Goal: Task Accomplishment & Management: Manage account settings

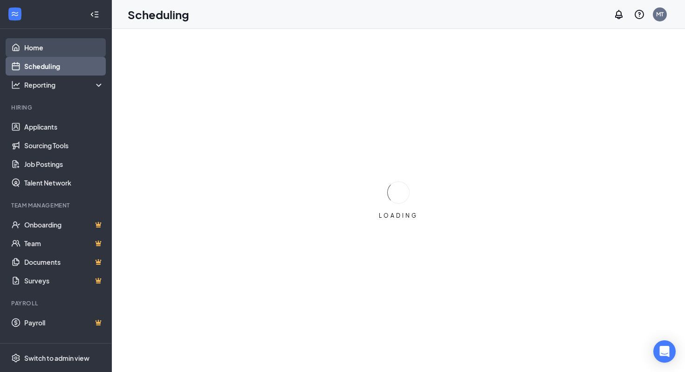
click at [58, 47] on link "Home" at bounding box center [64, 47] width 80 height 19
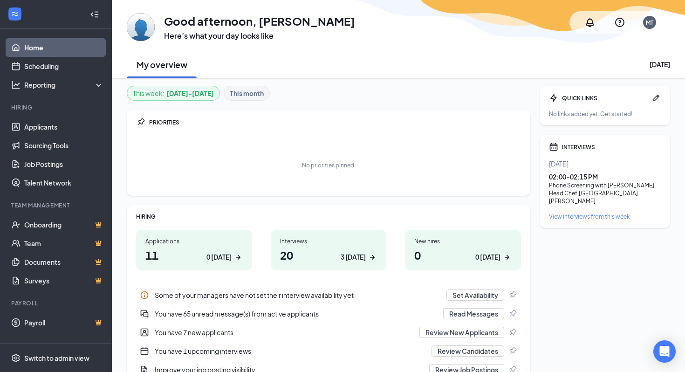
click at [585, 212] on div "View interviews from this week" at bounding box center [605, 216] width 112 height 8
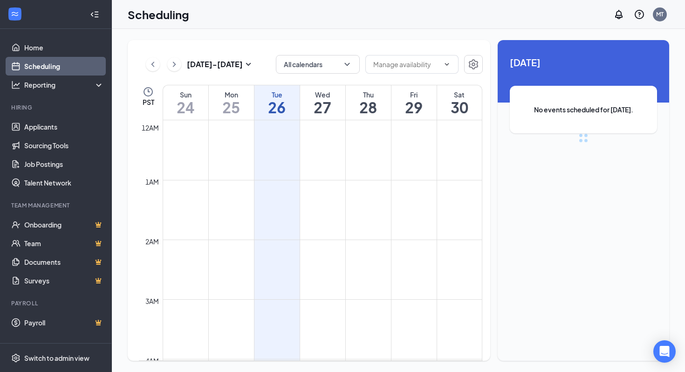
scroll to position [458, 0]
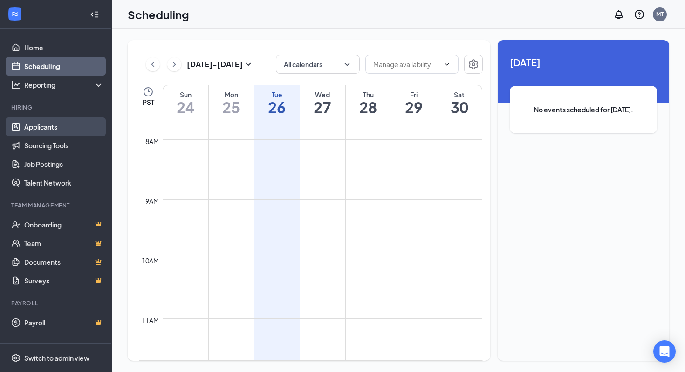
click at [51, 123] on link "Applicants" at bounding box center [64, 126] width 80 height 19
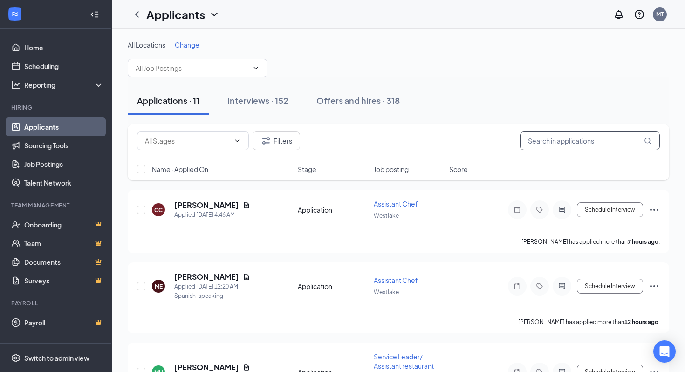
click at [540, 135] on input "text" at bounding box center [590, 140] width 140 height 19
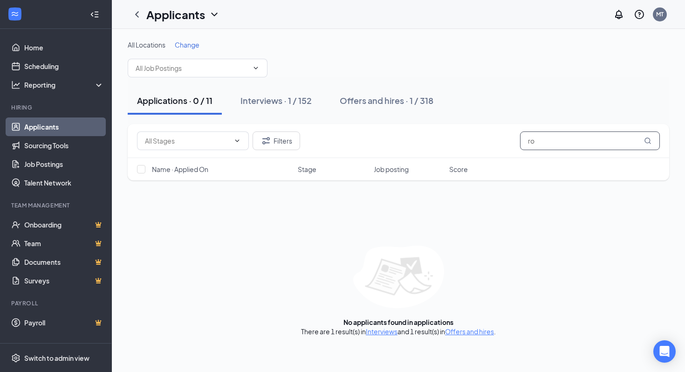
type input "r"
type input "[PERSON_NAME]"
click at [238, 136] on span at bounding box center [193, 140] width 112 height 19
click at [228, 160] on div "Application (55)" at bounding box center [192, 162] width 97 height 10
type input "Application (55)"
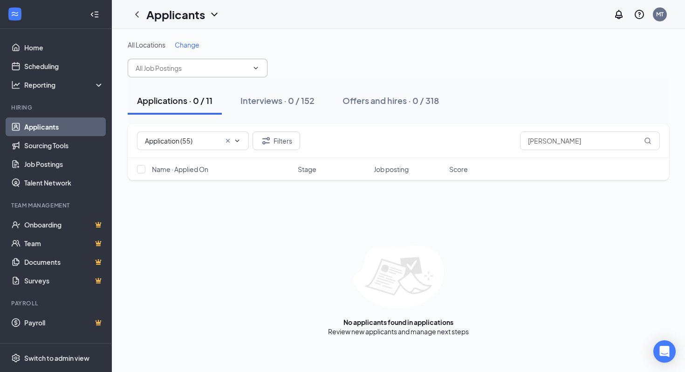
click at [253, 70] on icon "ChevronDown" at bounding box center [255, 67] width 7 height 7
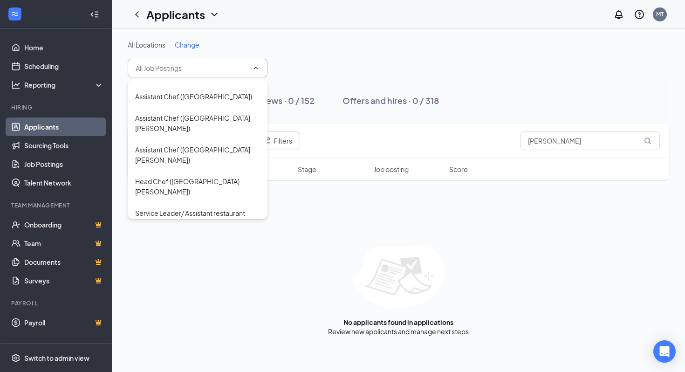
scroll to position [455, 0]
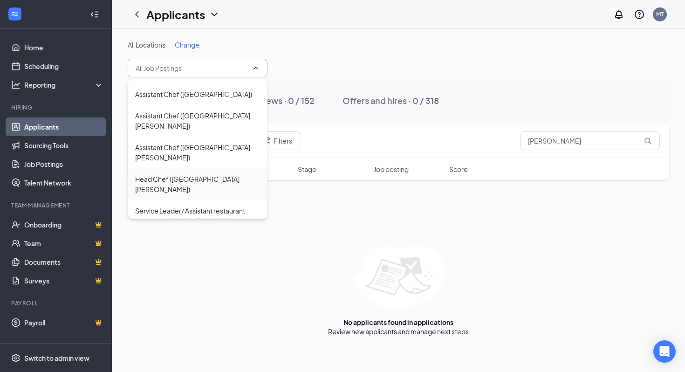
click at [177, 174] on div "Head Chef ([GEOGRAPHIC_DATA][PERSON_NAME])" at bounding box center [197, 184] width 125 height 20
type input "Head Chef ([GEOGRAPHIC_DATA][PERSON_NAME])"
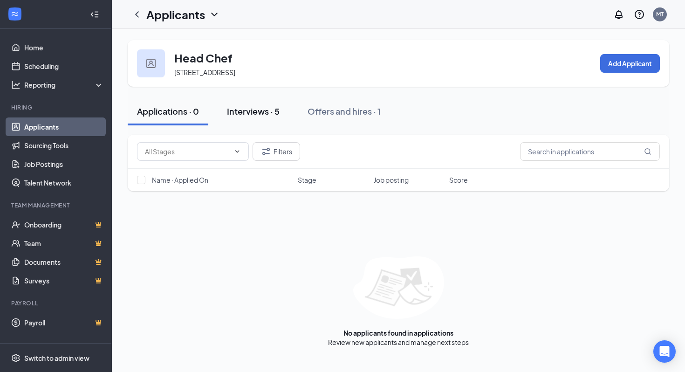
click at [280, 109] on div "Interviews · 5" at bounding box center [253, 111] width 53 height 12
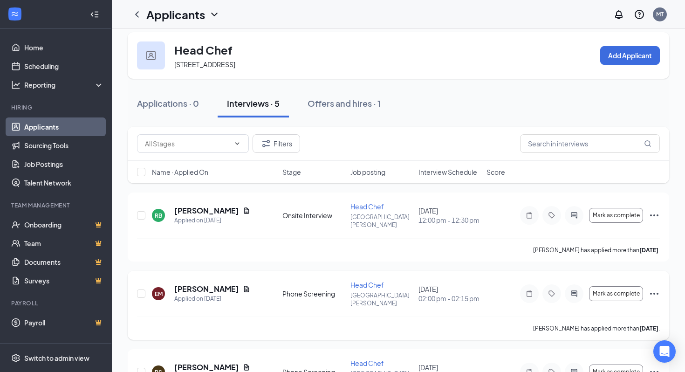
scroll to position [9, 0]
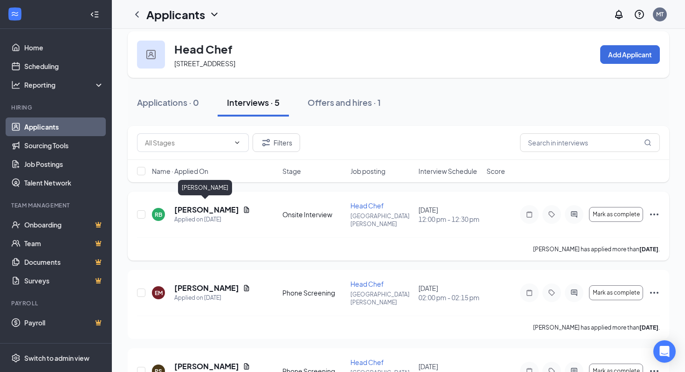
click at [210, 205] on h5 "[PERSON_NAME]" at bounding box center [206, 210] width 65 height 10
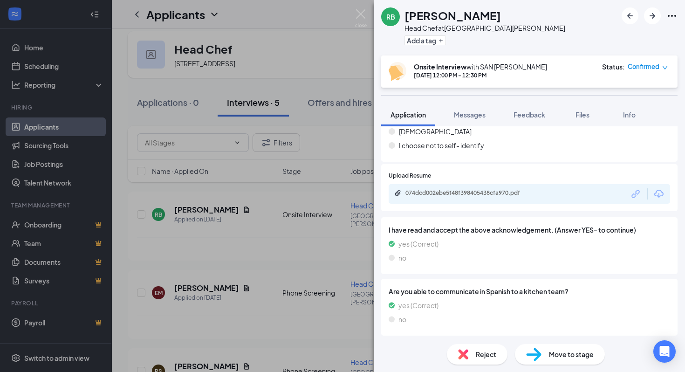
scroll to position [459, 0]
click at [529, 197] on div "074dcd002ebe5f48f398405438cfa970.pdf" at bounding box center [470, 193] width 130 height 7
click at [419, 190] on div "074dcd002ebe5f48f398405438cfa970.pdf" at bounding box center [470, 193] width 130 height 7
click at [358, 13] on img at bounding box center [361, 18] width 12 height 18
